Goal: Check status: Check status

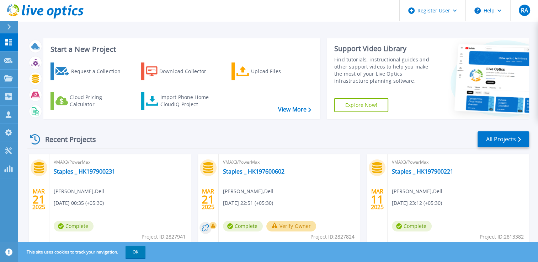
click at [151, 137] on div "Recent Projects All Projects" at bounding box center [277, 140] width 501 height 18
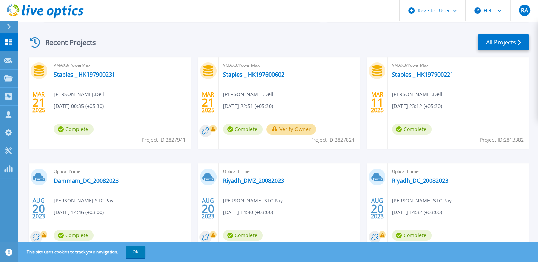
scroll to position [107, 0]
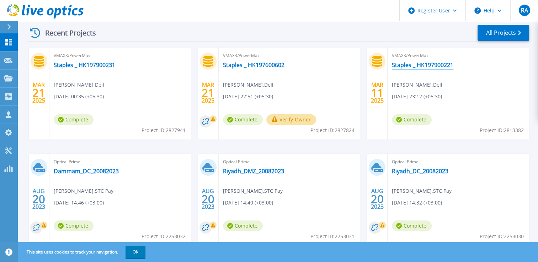
click at [421, 66] on link "Staples _ HK197900221" at bounding box center [422, 64] width 61 height 7
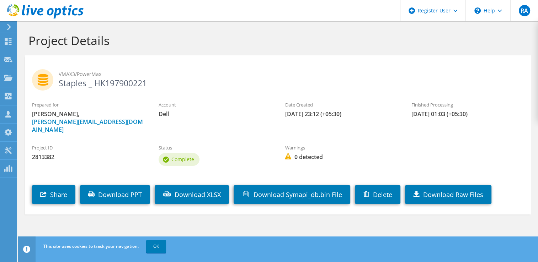
click at [395, 144] on label "Warnings" at bounding box center [341, 147] width 112 height 7
click at [9, 42] on use at bounding box center [8, 41] width 7 height 7
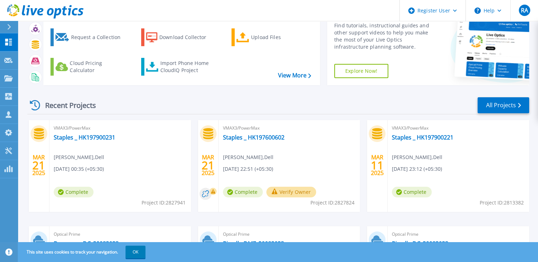
scroll to position [25, 0]
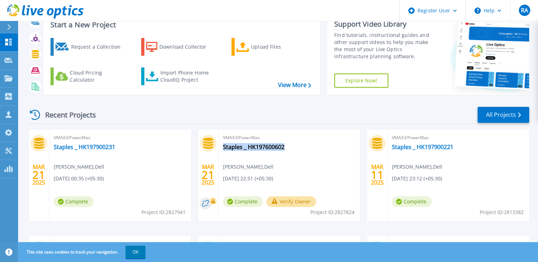
drag, startPoint x: 287, startPoint y: 146, endPoint x: 292, endPoint y: 150, distance: 6.6
click at [292, 150] on div "VMAX3/PowerMax Staples _ HK197600602 John Joseph L , Dell 03/21/2025, 22:51 (+0…" at bounding box center [289, 176] width 141 height 92
drag, startPoint x: 292, startPoint y: 150, endPoint x: 312, endPoint y: 170, distance: 27.6
click at [312, 170] on div "VMAX3/PowerMax Staples _ HK197600602 John Joseph L , Dell 03/21/2025, 22:51 (+0…" at bounding box center [289, 176] width 141 height 92
click at [420, 145] on link "Staples _ HK197900221" at bounding box center [422, 147] width 61 height 7
